Goal: Navigation & Orientation: Find specific page/section

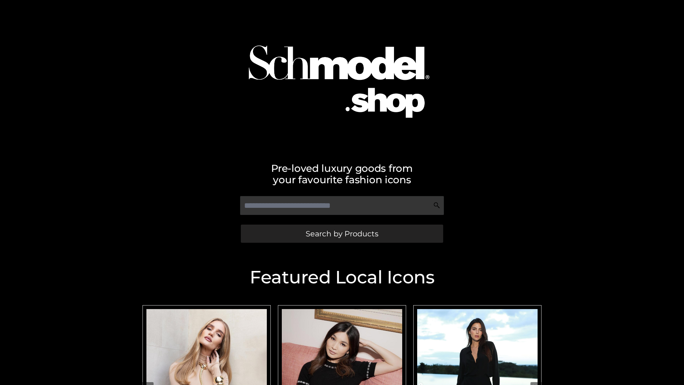
click at [342, 233] on span "Search by Products" at bounding box center [342, 233] width 73 height 7
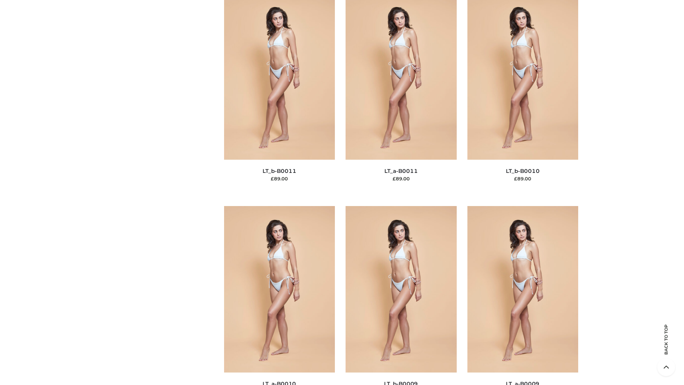
scroll to position [3201, 0]
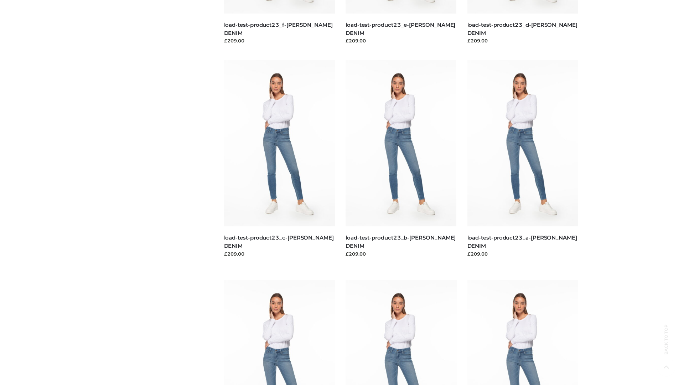
scroll to position [625, 0]
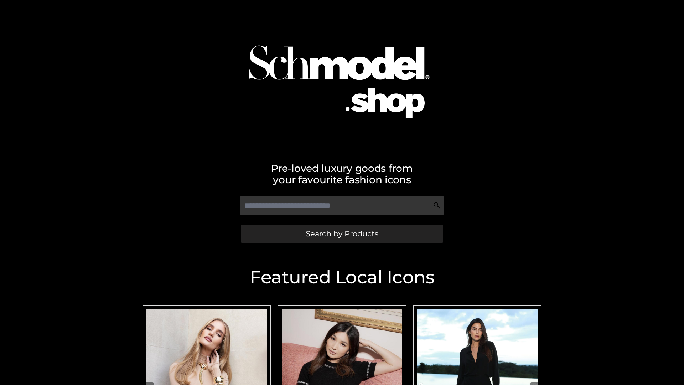
click at [342, 233] on span "Search by Products" at bounding box center [342, 233] width 73 height 7
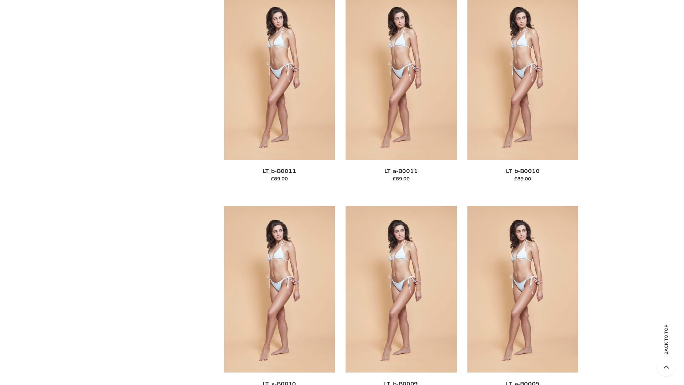
scroll to position [3201, 0]
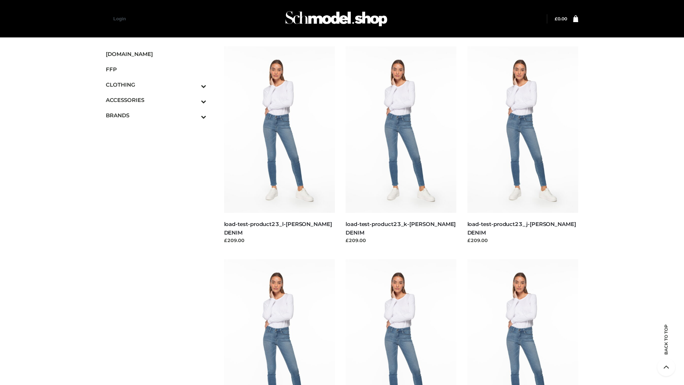
scroll to position [625, 0]
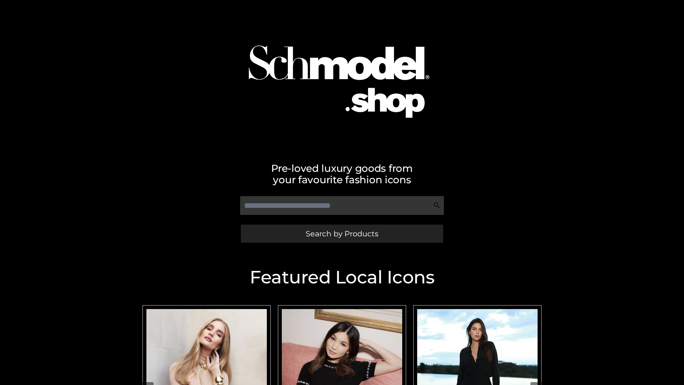
click at [342, 233] on span "Search by Products" at bounding box center [342, 233] width 73 height 7
